Goal: Task Accomplishment & Management: Manage account settings

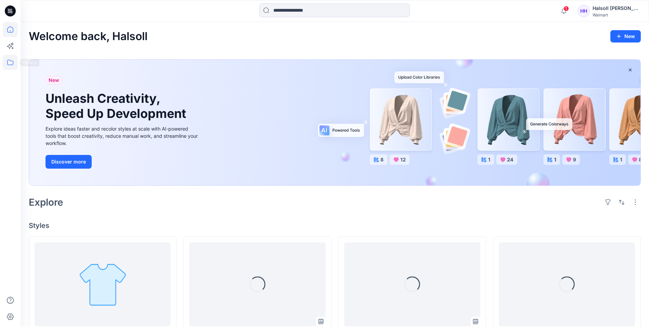
click at [15, 66] on icon at bounding box center [10, 62] width 15 height 15
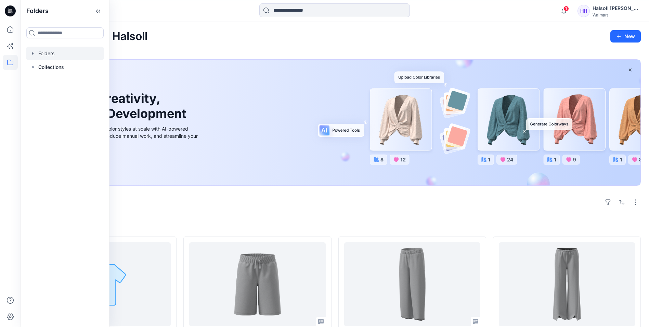
drag, startPoint x: 59, startPoint y: 54, endPoint x: 66, endPoint y: 63, distance: 11.4
click at [59, 54] on div at bounding box center [65, 54] width 78 height 14
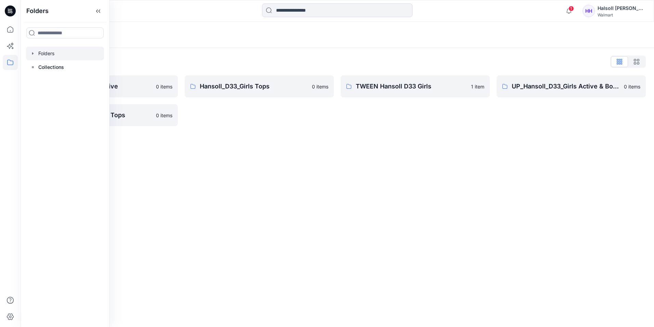
click at [301, 190] on div "Folders Folders List Hansoll_D33_Girls Active 0 items UP_Hansoll_D33_Girls Tops…" at bounding box center [338, 174] width 634 height 305
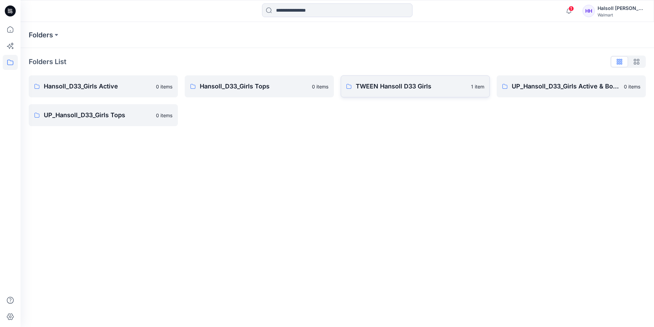
click at [368, 85] on p "TWEEN Hansoll D33 Girls" at bounding box center [411, 86] width 111 height 10
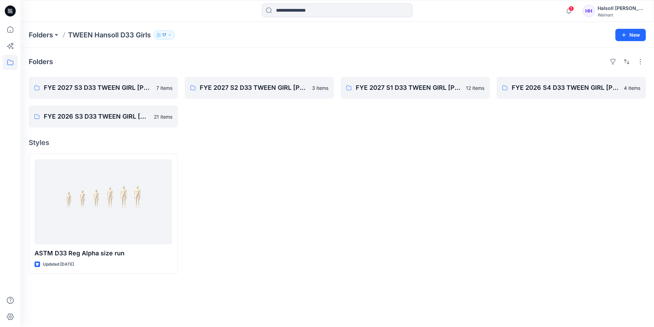
click at [267, 127] on div "Folders FYE 2027 S3 D33 TWEEN GIRL HANSOLL 7 items FYE 2026 S3 D33 TWEEN GIRL H…" at bounding box center [338, 187] width 634 height 279
click at [110, 87] on p "FYE 2027 S3 D33 TWEEN GIRL [PERSON_NAME]" at bounding box center [103, 88] width 118 height 10
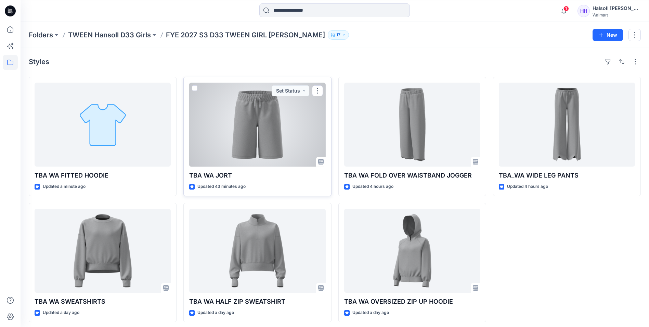
click at [285, 131] on div at bounding box center [257, 124] width 136 height 84
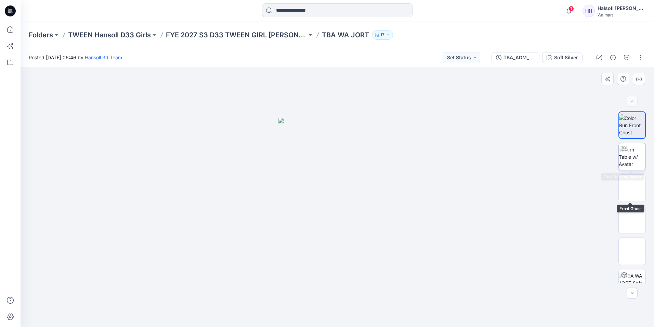
click at [631, 156] on img at bounding box center [632, 157] width 27 height 22
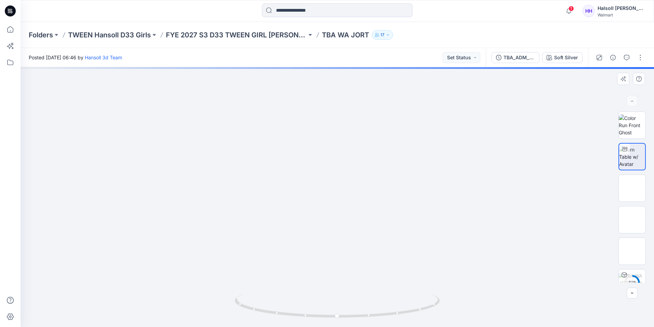
drag, startPoint x: 384, startPoint y: 236, endPoint x: 370, endPoint y: 188, distance: 49.4
drag, startPoint x: 374, startPoint y: 276, endPoint x: 379, endPoint y: 182, distance: 94.2
drag, startPoint x: 393, startPoint y: 281, endPoint x: 374, endPoint y: 150, distance: 132.8
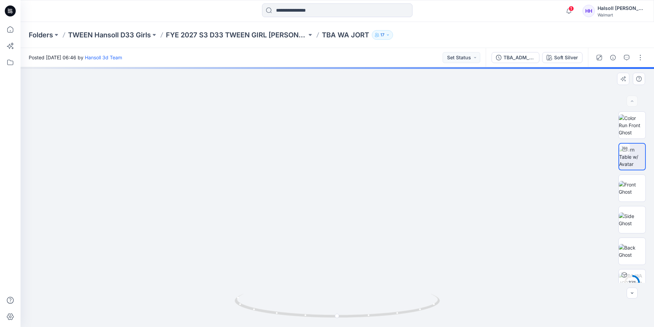
drag, startPoint x: 375, startPoint y: 229, endPoint x: 372, endPoint y: 325, distance: 96.2
click at [373, 326] on html "1 Notifications Hansoll 3d Team shared TBA_ADM_SC WA JORT_ASTM in FYE 2027 S3 D…" at bounding box center [327, 163] width 654 height 327
drag, startPoint x: 361, startPoint y: 139, endPoint x: 363, endPoint y: 303, distance: 163.3
click at [363, 303] on div at bounding box center [338, 196] width 634 height 259
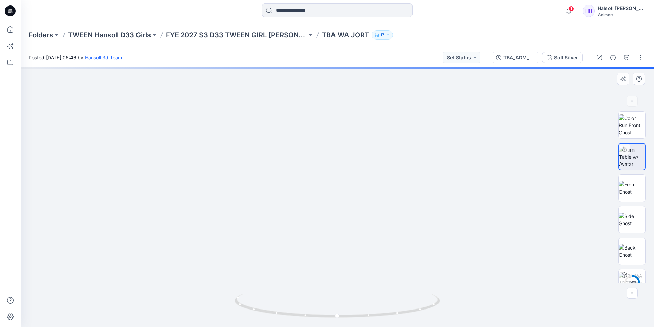
drag, startPoint x: 352, startPoint y: 159, endPoint x: 364, endPoint y: 133, distance: 28.5
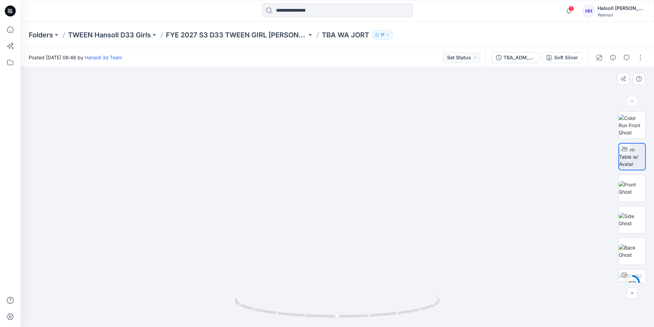
drag, startPoint x: 619, startPoint y: 56, endPoint x: 613, endPoint y: 56, distance: 6.2
click at [619, 56] on div at bounding box center [619, 57] width 63 height 19
click at [611, 56] on icon "button" at bounding box center [613, 57] width 5 height 5
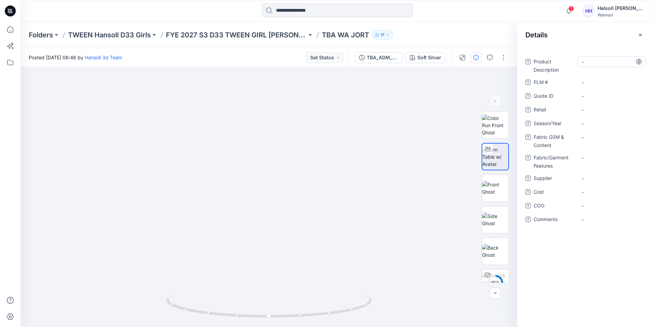
click at [590, 59] on Description "-" at bounding box center [612, 61] width 60 height 7
type textarea "**********"
click at [596, 61] on Description "TBA WA JORT" at bounding box center [612, 61] width 60 height 7
drag, startPoint x: 596, startPoint y: 61, endPoint x: 521, endPoint y: 61, distance: 75.0
click at [521, 61] on div "**********" at bounding box center [586, 144] width 137 height 177
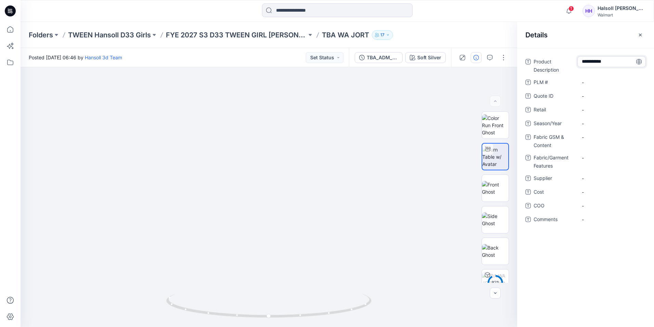
type textarea "*******"
drag, startPoint x: 600, startPoint y: 76, endPoint x: 592, endPoint y: 80, distance: 10.0
click at [599, 77] on div "Product Description ******* PLM # - Quote ID - Retail - Season/Year - Fabric GS…" at bounding box center [586, 144] width 120 height 177
click at [592, 80] on \ "-" at bounding box center [612, 82] width 60 height 7
type textarea "***"
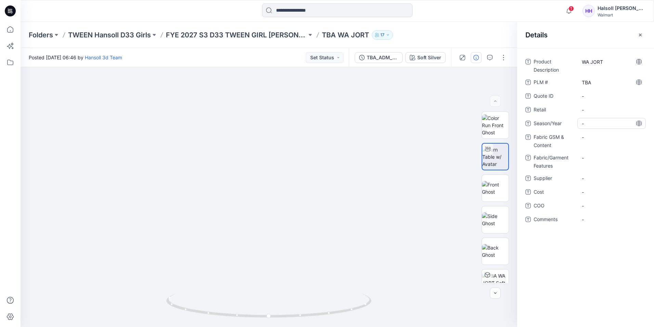
click at [601, 124] on span "-" at bounding box center [612, 123] width 60 height 7
type textarea "********"
click at [598, 135] on Content "-" at bounding box center [612, 136] width 60 height 7
type textarea "**********"
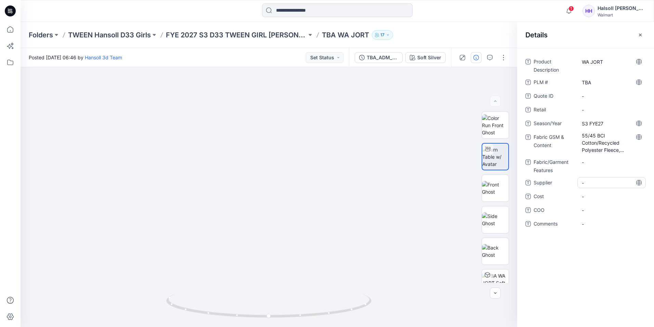
click at [596, 181] on span "-" at bounding box center [612, 182] width 60 height 7
type textarea "**********"
click at [595, 202] on div "Product Description WA JORT PLM # TBA Quote ID - Retail - Season/Year S3 FYE27 …" at bounding box center [586, 146] width 120 height 181
click at [595, 203] on div "Product Description WA JORT PLM # TBA Quote ID - Retail - Season/Year S3 FYE27 …" at bounding box center [586, 146] width 120 height 181
click at [597, 208] on span "-" at bounding box center [612, 209] width 60 height 7
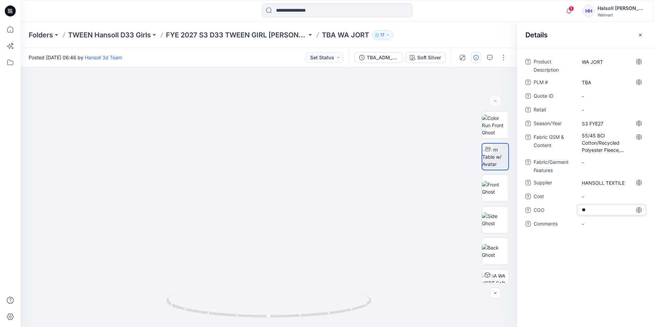
type textarea "*"
type textarea "*******"
click at [598, 222] on span "-" at bounding box center [612, 223] width 60 height 7
type textarea "**********"
click at [509, 59] on button "button" at bounding box center [503, 57] width 11 height 11
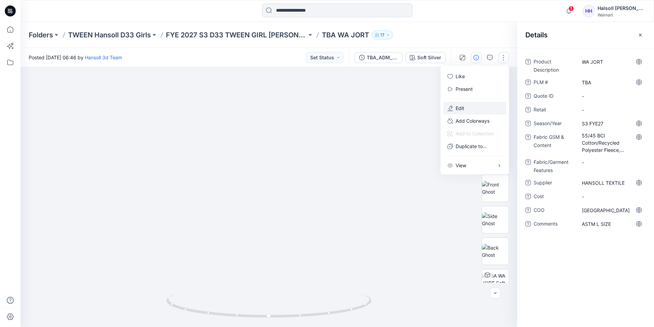
click at [469, 107] on button "Edit" at bounding box center [475, 108] width 63 height 13
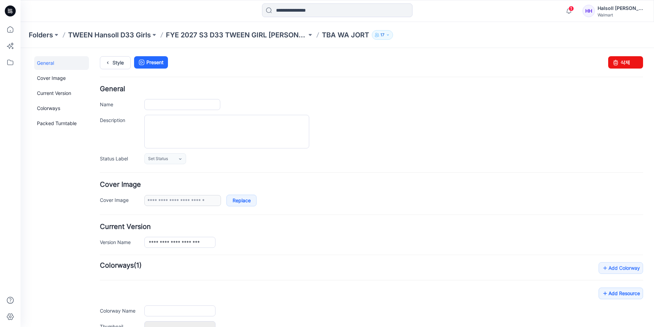
type input "**********"
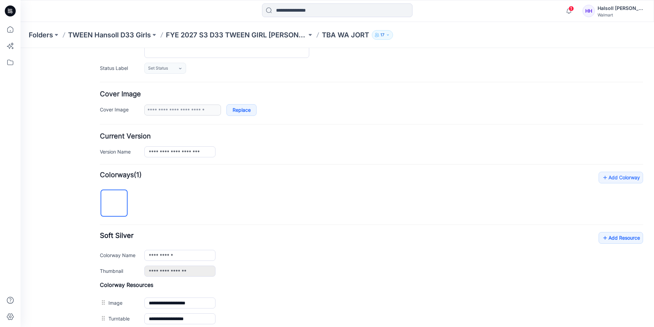
scroll to position [103, 0]
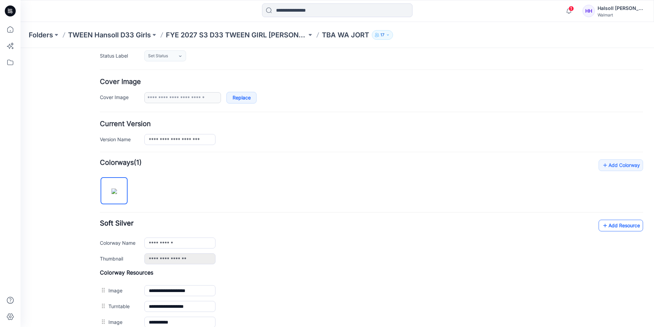
click at [605, 227] on link "Add Resource" at bounding box center [621, 225] width 44 height 12
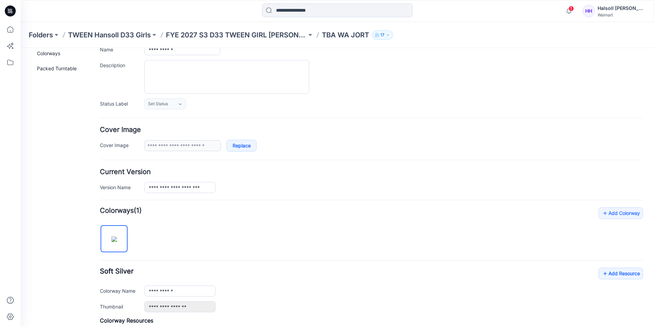
scroll to position [0, 0]
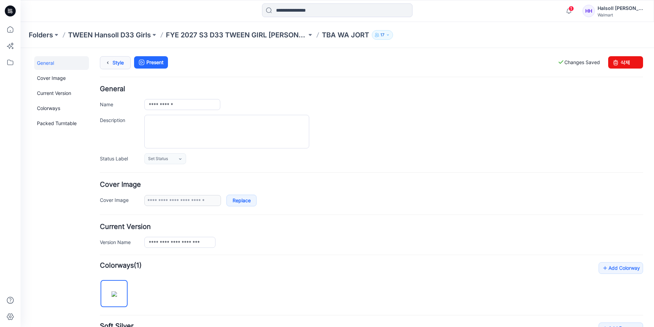
drag, startPoint x: 114, startPoint y: 62, endPoint x: 104, endPoint y: 65, distance: 10.8
click at [114, 62] on link "Style" at bounding box center [115, 62] width 31 height 13
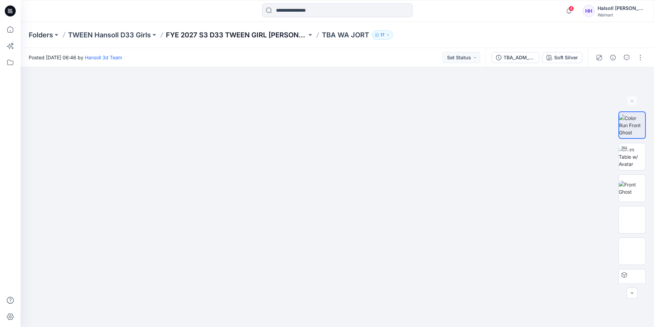
click at [229, 33] on p "FYE 2027 S3 D33 TWEEN GIRL [PERSON_NAME]" at bounding box center [236, 35] width 141 height 10
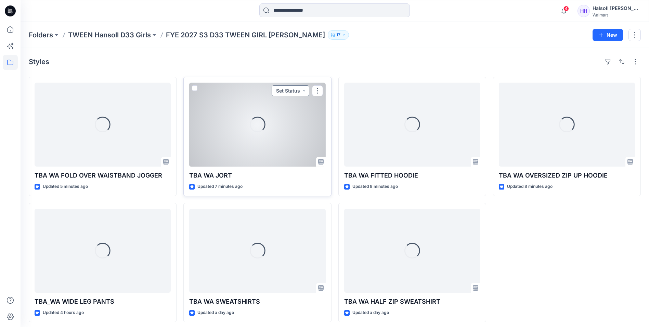
click at [299, 89] on button "Set Status" at bounding box center [291, 90] width 38 height 11
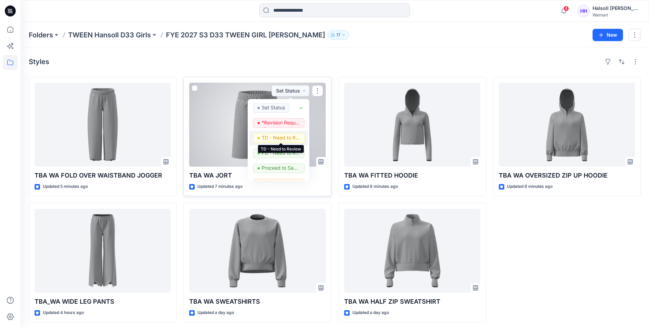
click at [282, 138] on p "TD - Need to Review" at bounding box center [281, 137] width 38 height 9
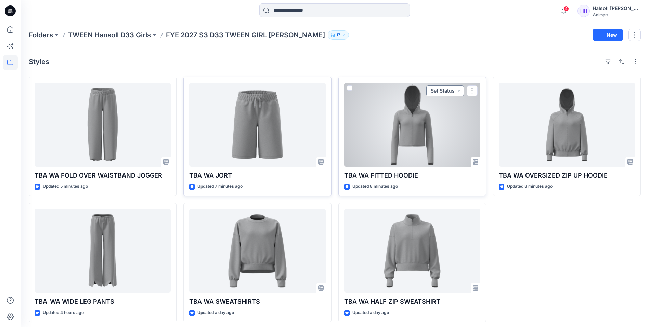
click at [444, 85] on button "Set Status" at bounding box center [446, 90] width 38 height 11
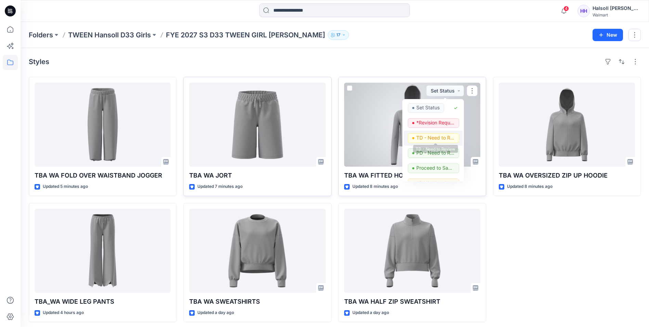
click at [435, 134] on p "TD - Need to Review" at bounding box center [436, 137] width 38 height 9
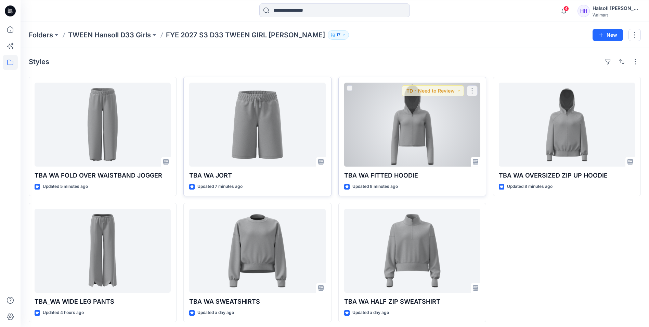
click at [432, 122] on div at bounding box center [412, 124] width 136 height 84
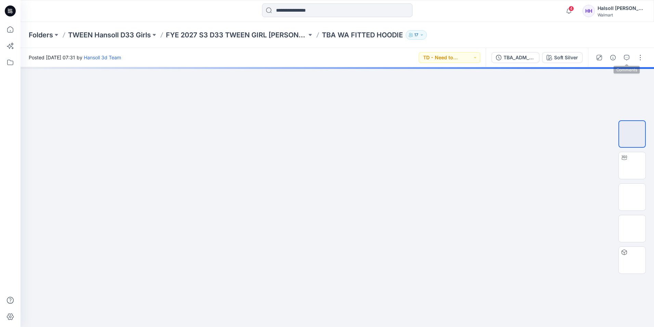
click at [619, 58] on div at bounding box center [619, 57] width 63 height 19
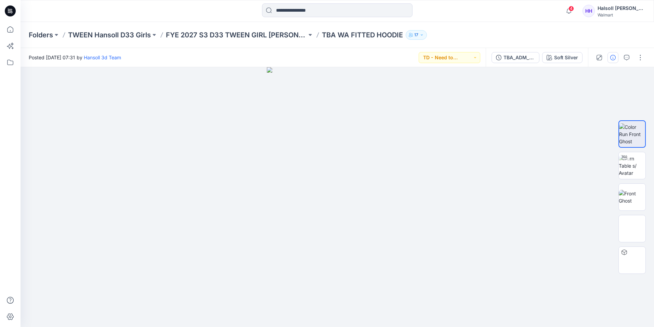
click at [615, 58] on icon "button" at bounding box center [613, 57] width 5 height 5
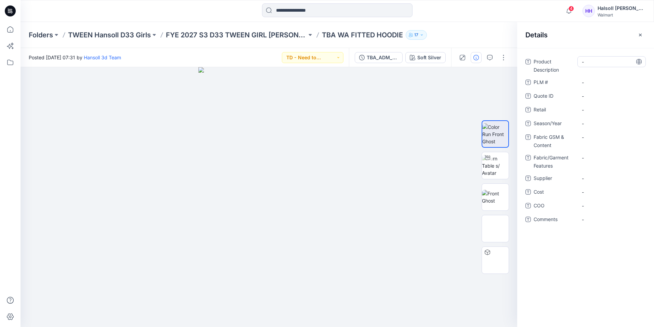
click at [607, 59] on Description "-" at bounding box center [612, 61] width 60 height 7
type textarea "**********"
click at [595, 75] on div "Product Description WA FITTED HOODIE PLM # - Quote ID - Retail - Season/Year - …" at bounding box center [586, 144] width 120 height 177
click at [597, 77] on div "-" at bounding box center [612, 82] width 68 height 11
type textarea "***"
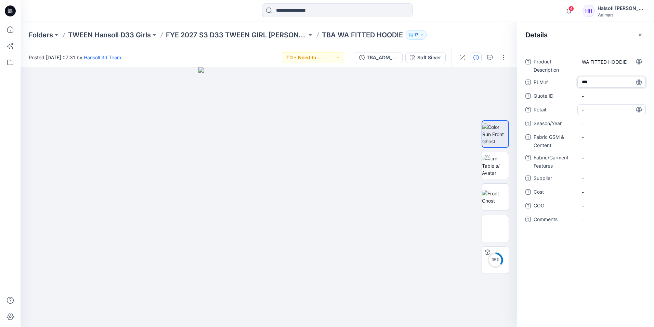
click at [600, 104] on div "-" at bounding box center [612, 109] width 68 height 11
click at [598, 122] on span "-" at bounding box center [612, 123] width 60 height 7
type textarea "********"
click at [612, 133] on Content "-" at bounding box center [612, 136] width 60 height 7
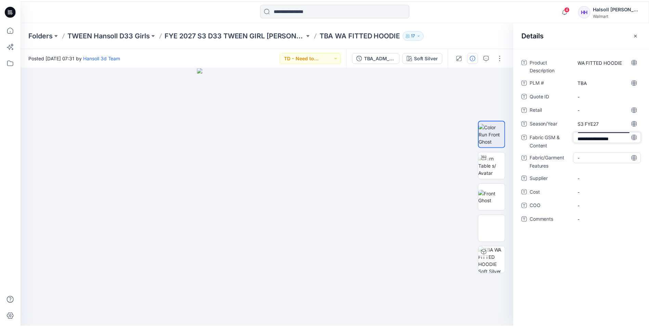
scroll to position [19, 0]
type textarea "**********"
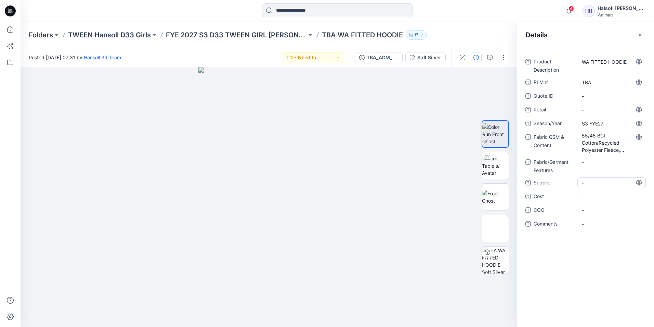
drag, startPoint x: 602, startPoint y: 174, endPoint x: 607, endPoint y: 181, distance: 7.7
click at [604, 175] on div "Product Description WA FITTED HOODIE PLM # TBA Quote ID - Retail - Season/Year …" at bounding box center [586, 146] width 120 height 181
click at [607, 181] on span "-" at bounding box center [612, 182] width 60 height 7
type textarea "**********"
click at [499, 163] on img at bounding box center [495, 166] width 27 height 22
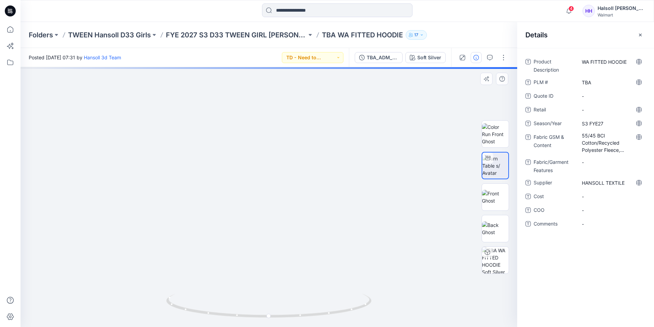
drag, startPoint x: 275, startPoint y: 146, endPoint x: 279, endPoint y: 208, distance: 62.1
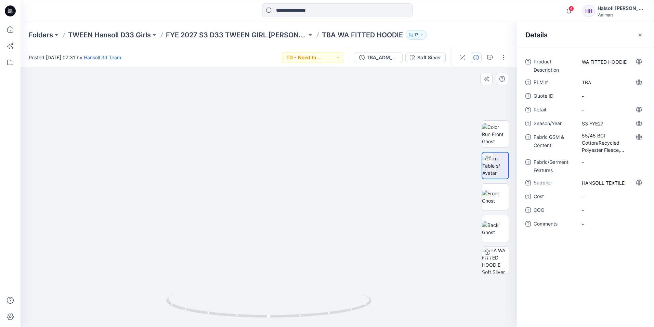
drag, startPoint x: 278, startPoint y: 271, endPoint x: 287, endPoint y: 183, distance: 88.4
click at [587, 209] on span "-" at bounding box center [612, 209] width 60 height 7
type textarea "*******"
click at [582, 219] on div "-" at bounding box center [612, 223] width 68 height 11
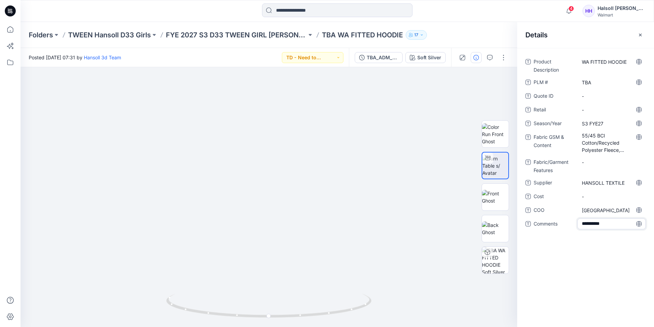
type textarea "**********"
drag, startPoint x: 299, startPoint y: 141, endPoint x: 308, endPoint y: 177, distance: 36.7
click at [561, 256] on div "Product Description WA FITTED HOODIE PLM # TBA Quote ID - Retail - Season/Year …" at bounding box center [586, 187] width 137 height 279
drag, startPoint x: 364, startPoint y: 35, endPoint x: 44, endPoint y: 140, distance: 336.3
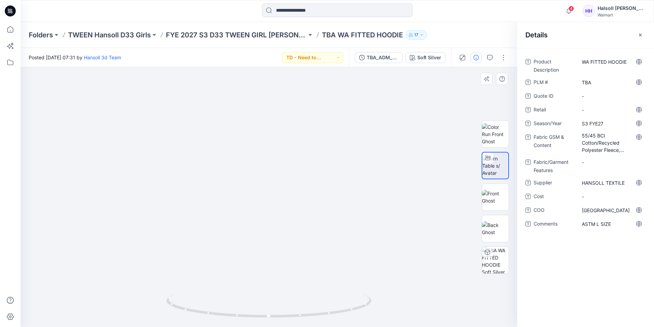
click at [357, 35] on p "TBA WA FITTED HOODIE" at bounding box center [362, 35] width 81 height 10
drag, startPoint x: 297, startPoint y: 131, endPoint x: 305, endPoint y: 234, distance: 104.0
click at [309, 238] on img at bounding box center [284, 89] width 1402 height 473
drag, startPoint x: 315, startPoint y: 179, endPoint x: 309, endPoint y: 164, distance: 16.4
click at [310, 162] on img at bounding box center [262, 60] width 1402 height 531
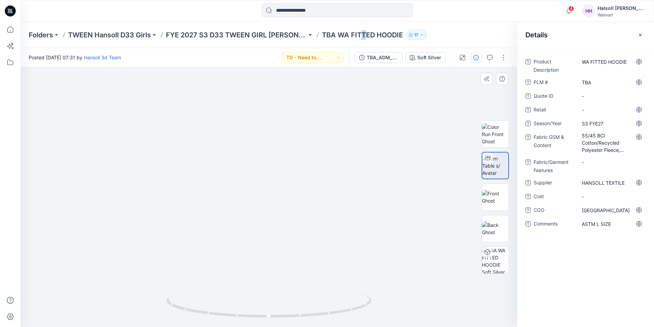
drag, startPoint x: 303, startPoint y: 226, endPoint x: 289, endPoint y: 150, distance: 76.9
click at [289, 150] on img at bounding box center [247, 39] width 1122 height 574
drag, startPoint x: 258, startPoint y: 148, endPoint x: 260, endPoint y: 165, distance: 17.2
click at [260, 165] on img at bounding box center [239, 27] width 1402 height 598
drag, startPoint x: 326, startPoint y: 316, endPoint x: 234, endPoint y: 180, distance: 164.0
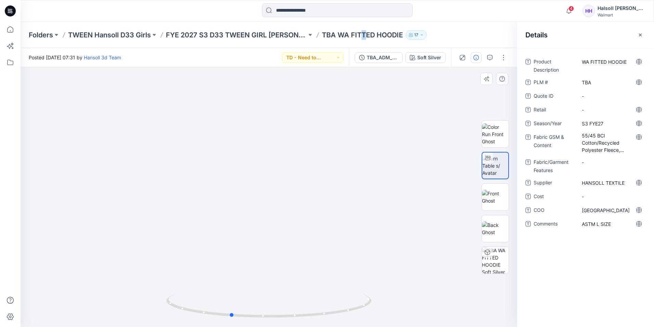
click at [274, 301] on icon at bounding box center [269, 306] width 207 height 26
drag, startPoint x: 225, startPoint y: 158, endPoint x: 298, endPoint y: 210, distance: 90.0
drag, startPoint x: 265, startPoint y: 165, endPoint x: 269, endPoint y: 187, distance: 22.2
click at [458, 283] on img at bounding box center [317, 69] width 1402 height 516
drag, startPoint x: 233, startPoint y: 239, endPoint x: 266, endPoint y: 204, distance: 48.4
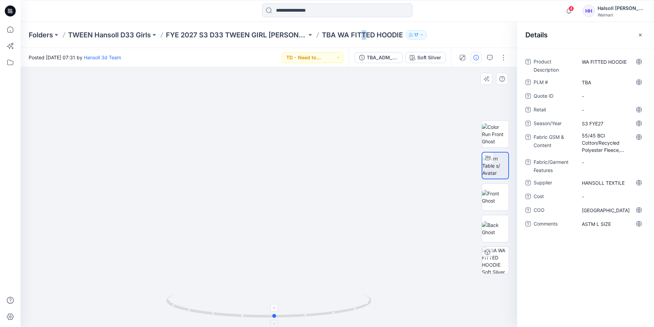
drag, startPoint x: 284, startPoint y: 320, endPoint x: 340, endPoint y: 315, distance: 55.3
click at [344, 319] on img at bounding box center [268, 309] width 205 height 33
drag, startPoint x: 258, startPoint y: 232, endPoint x: 322, endPoint y: 176, distance: 84.7
drag, startPoint x: 298, startPoint y: 185, endPoint x: 296, endPoint y: 240, distance: 55.8
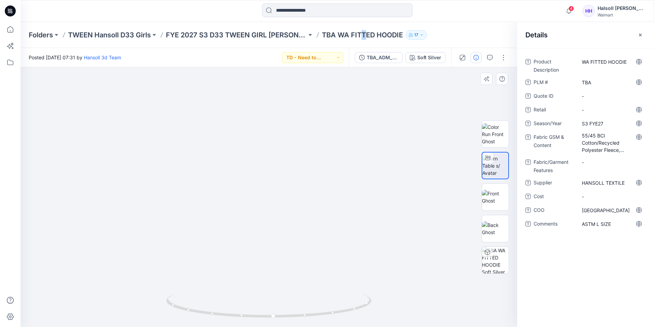
drag, startPoint x: 298, startPoint y: 207, endPoint x: 315, endPoint y: 211, distance: 16.9
click at [315, 211] on img at bounding box center [276, 29] width 1122 height 594
click at [470, 279] on img at bounding box center [276, 29] width 1122 height 594
drag, startPoint x: 303, startPoint y: 196, endPoint x: 304, endPoint y: 201, distance: 5.3
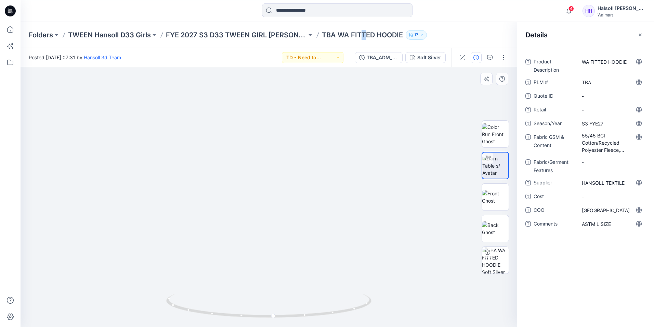
click at [304, 201] on img at bounding box center [271, 124] width 656 height 405
click at [170, 4] on div at bounding box center [100, 10] width 158 height 15
click at [276, 36] on p "FYE 2027 S3 D33 TWEEN GIRL [PERSON_NAME]" at bounding box center [236, 35] width 141 height 10
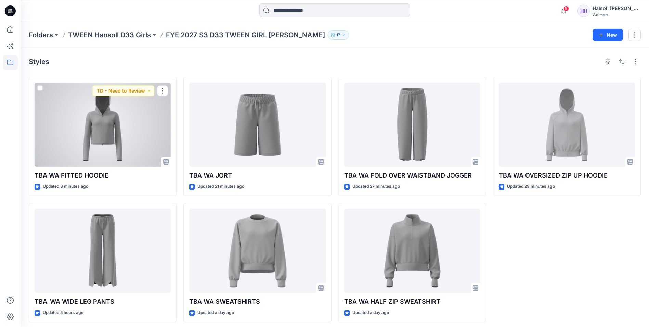
click at [111, 141] on div at bounding box center [103, 124] width 136 height 84
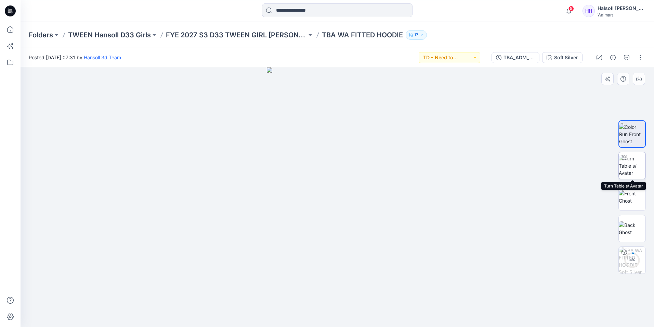
click at [635, 167] on img at bounding box center [632, 166] width 27 height 22
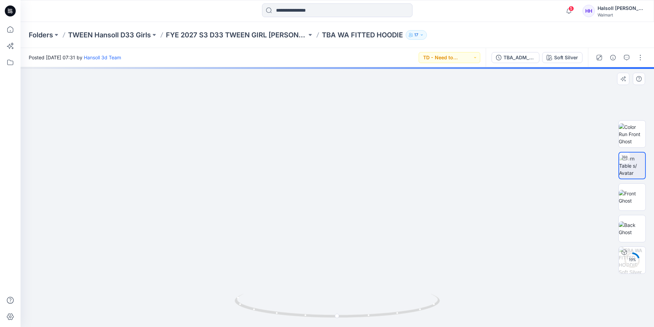
drag, startPoint x: 376, startPoint y: 132, endPoint x: 364, endPoint y: 184, distance: 53.7
drag, startPoint x: 367, startPoint y: 164, endPoint x: 365, endPoint y: 219, distance: 54.5
drag, startPoint x: 368, startPoint y: 127, endPoint x: 361, endPoint y: 194, distance: 67.5
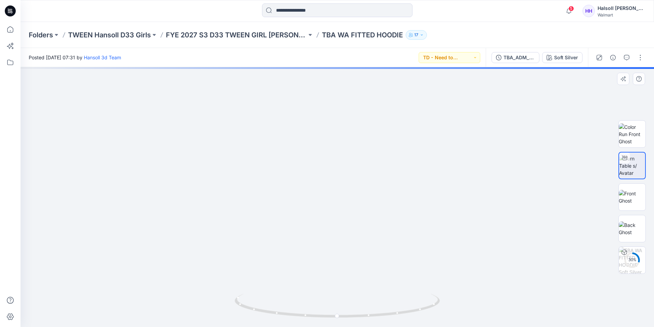
click at [361, 194] on img at bounding box center [318, 5] width 1402 height 643
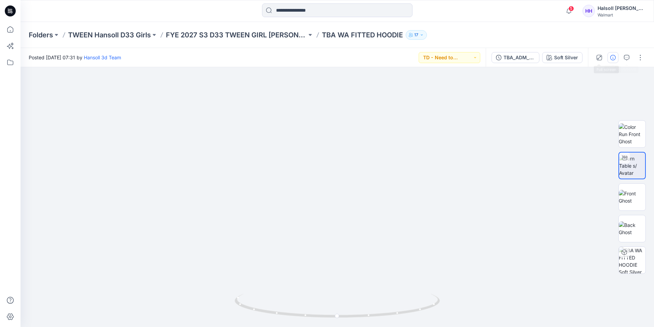
click at [605, 61] on div at bounding box center [619, 57] width 63 height 19
click at [611, 59] on icon "button" at bounding box center [613, 57] width 5 height 5
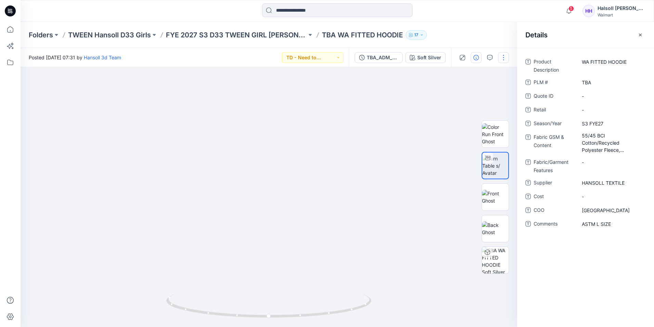
click at [506, 59] on button "button" at bounding box center [503, 57] width 11 height 11
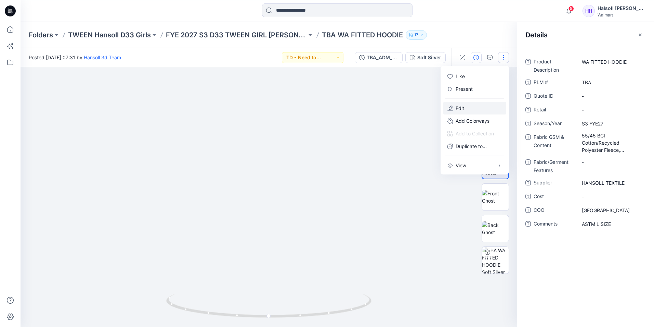
click at [478, 106] on button "Edit" at bounding box center [475, 108] width 63 height 13
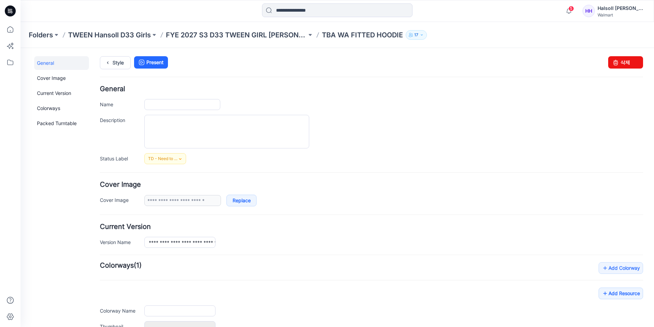
type input "**********"
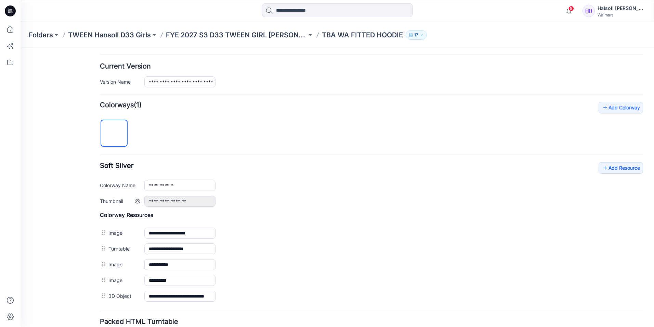
scroll to position [171, 0]
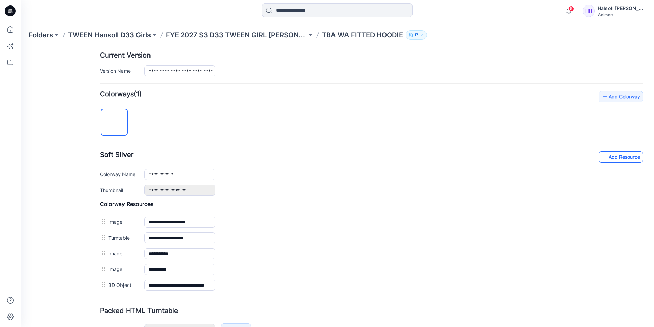
click at [603, 159] on link "Add Resource" at bounding box center [621, 157] width 44 height 12
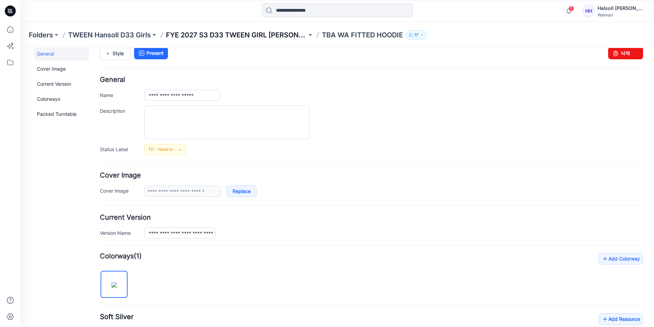
scroll to position [0, 0]
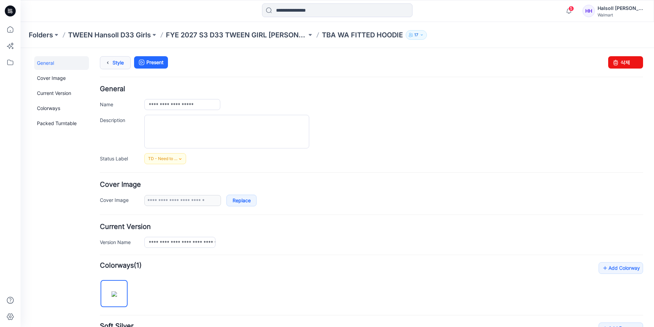
click at [126, 58] on link "Style" at bounding box center [115, 62] width 31 height 13
